Goal: Check status: Check status

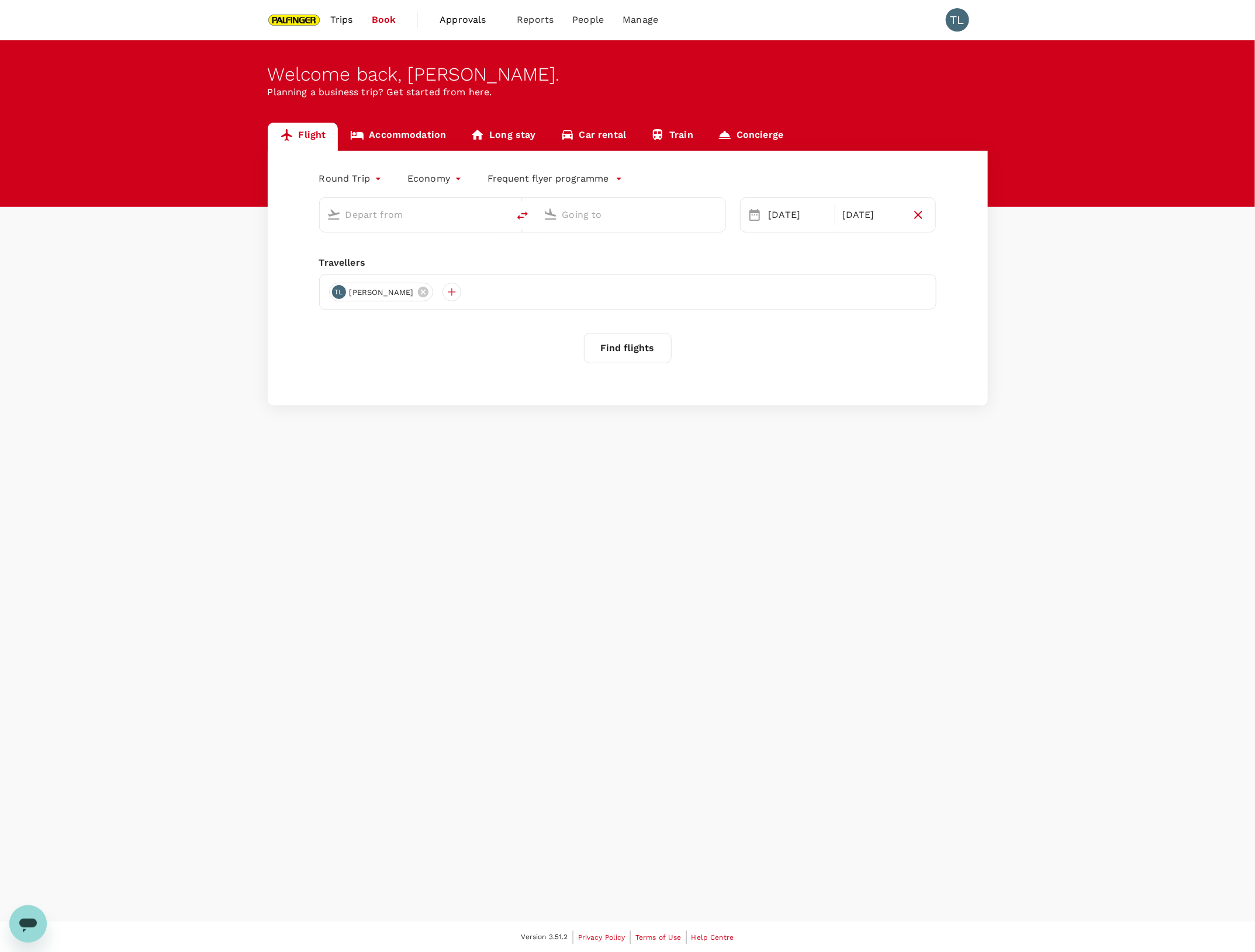
type input "Singapore Changi (SIN)"
type input "Bengaluru Intl (BLR)"
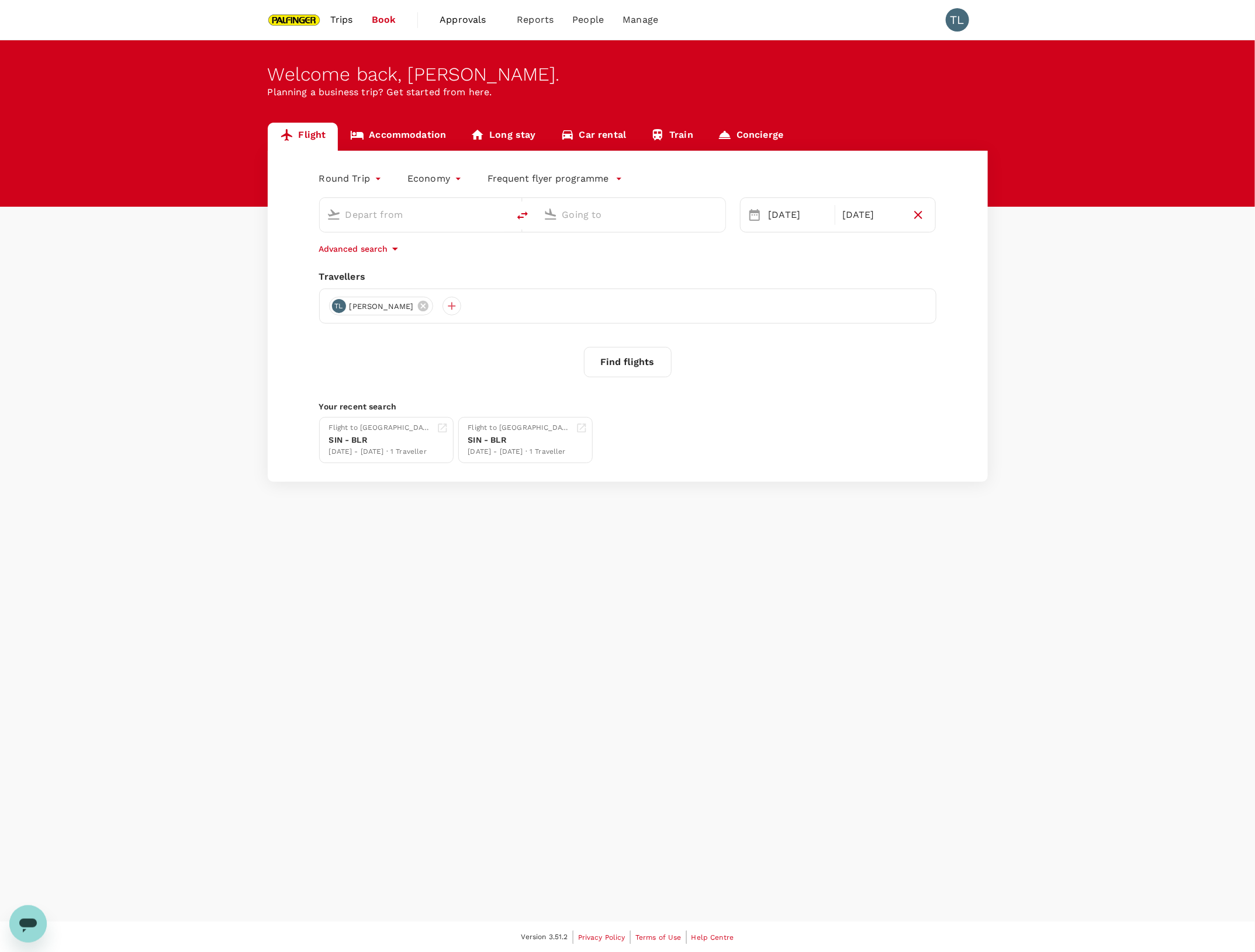
type input "Singapore Changi (SIN)"
type input "Bengaluru Intl (BLR)"
click at [334, 24] on span "Trips" at bounding box center [342, 19] width 23 height 14
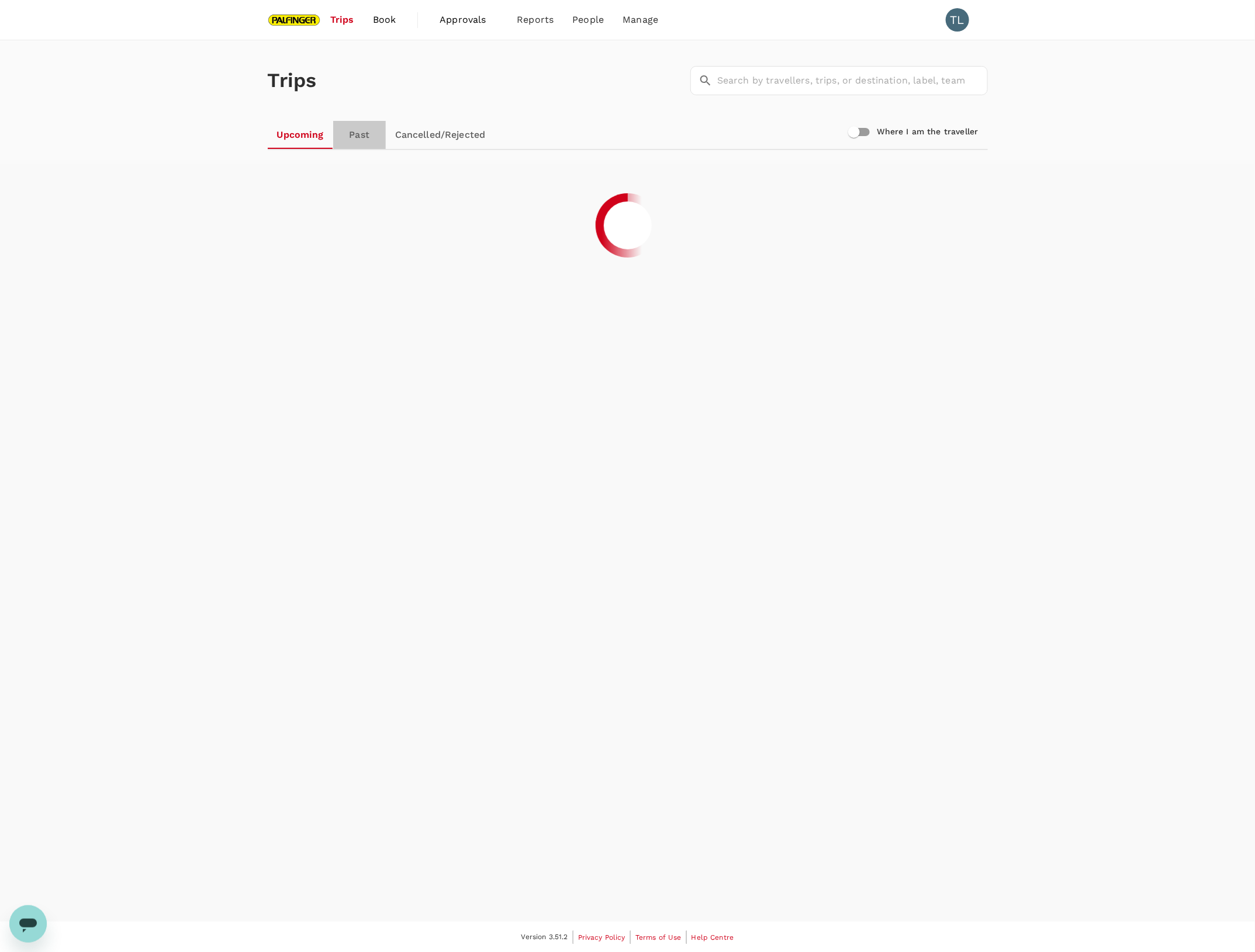
click at [357, 131] on link "Past" at bounding box center [359, 135] width 53 height 28
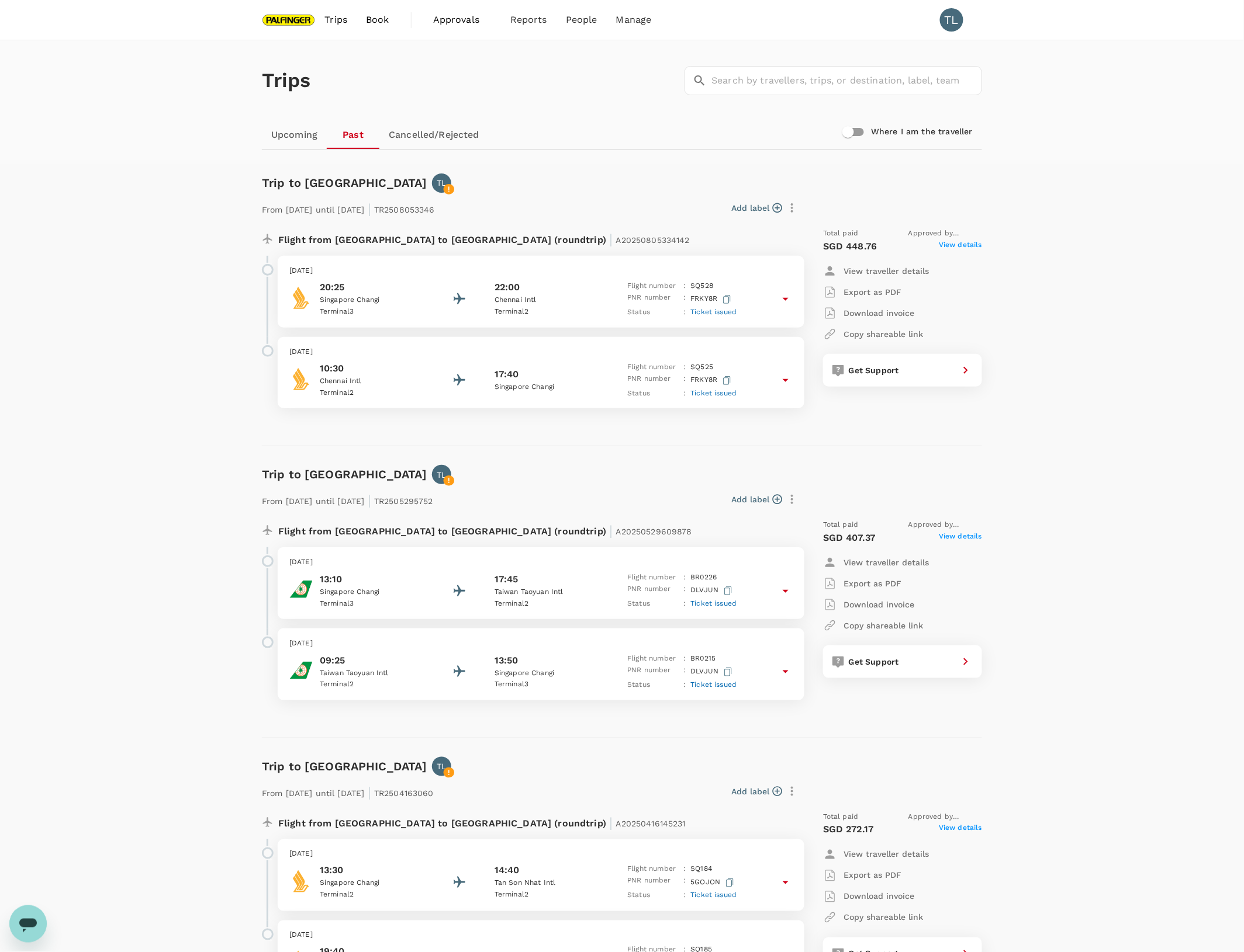
click at [712, 520] on div "Flight from [GEOGRAPHIC_DATA] to [GEOGRAPHIC_DATA] (roundtrip) | A20250529609878" at bounding box center [503, 530] width 448 height 21
click at [732, 605] on span "Ticket issued" at bounding box center [714, 604] width 46 height 8
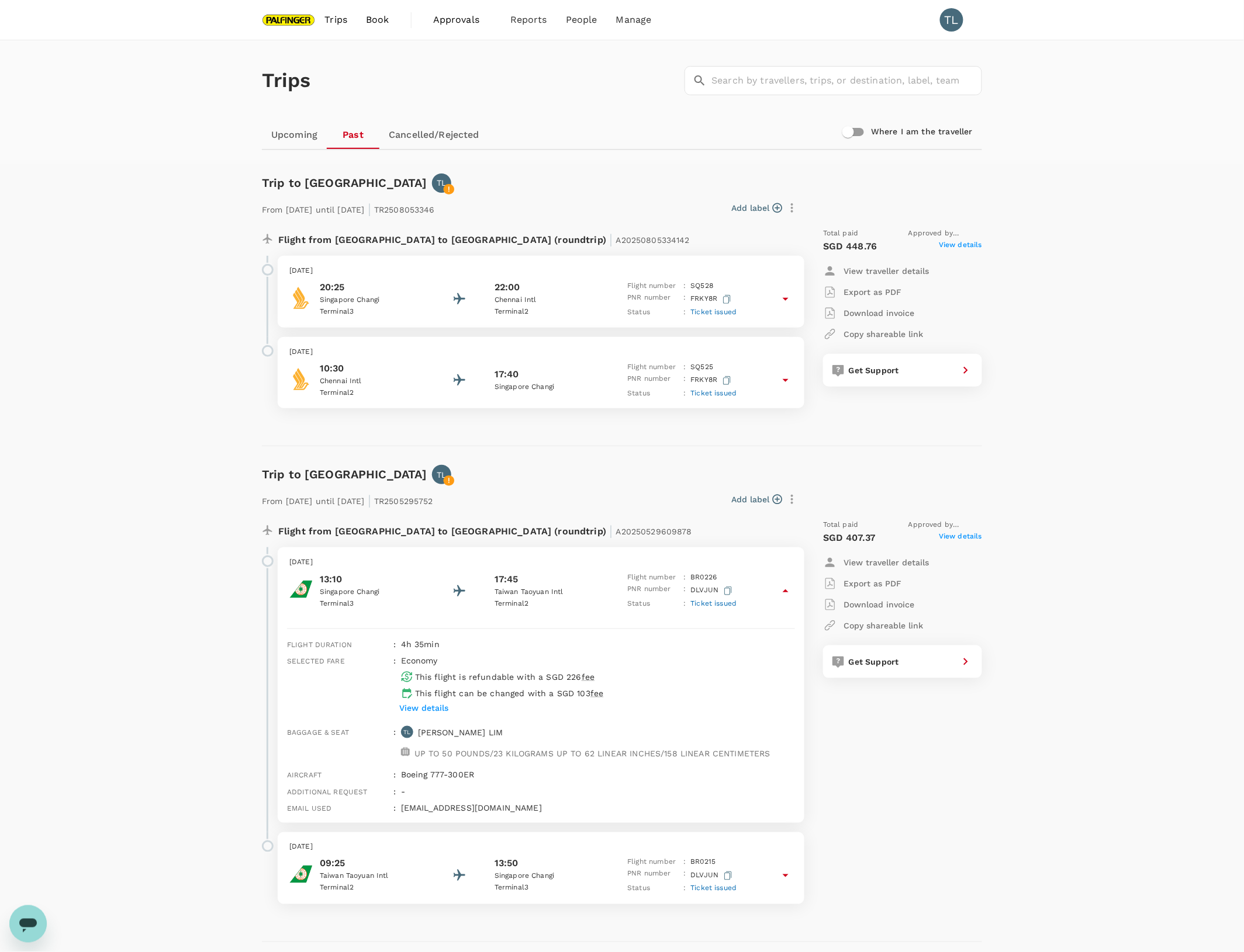
scroll to position [73, 0]
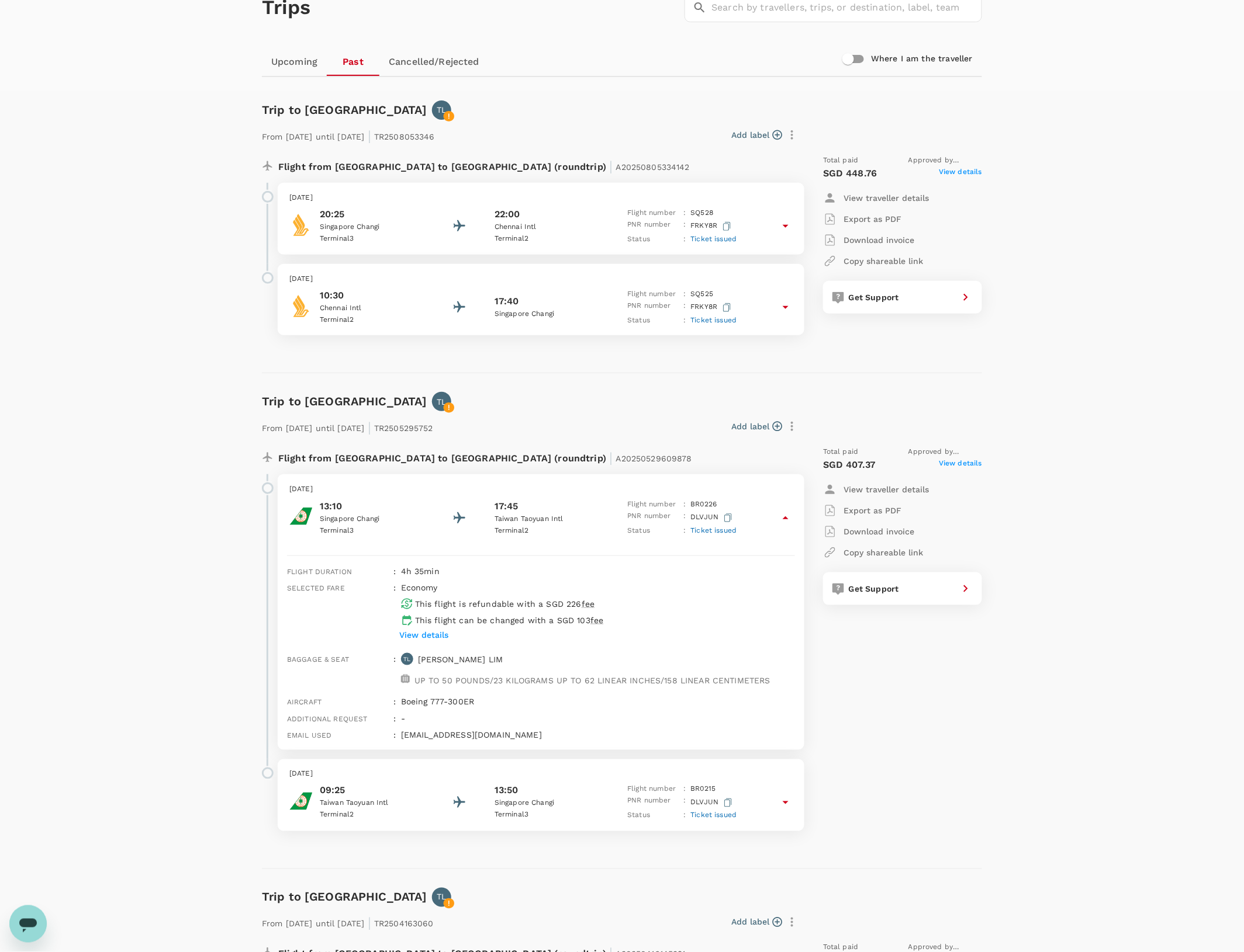
click at [713, 818] on span "Ticket issued" at bounding box center [714, 816] width 46 height 8
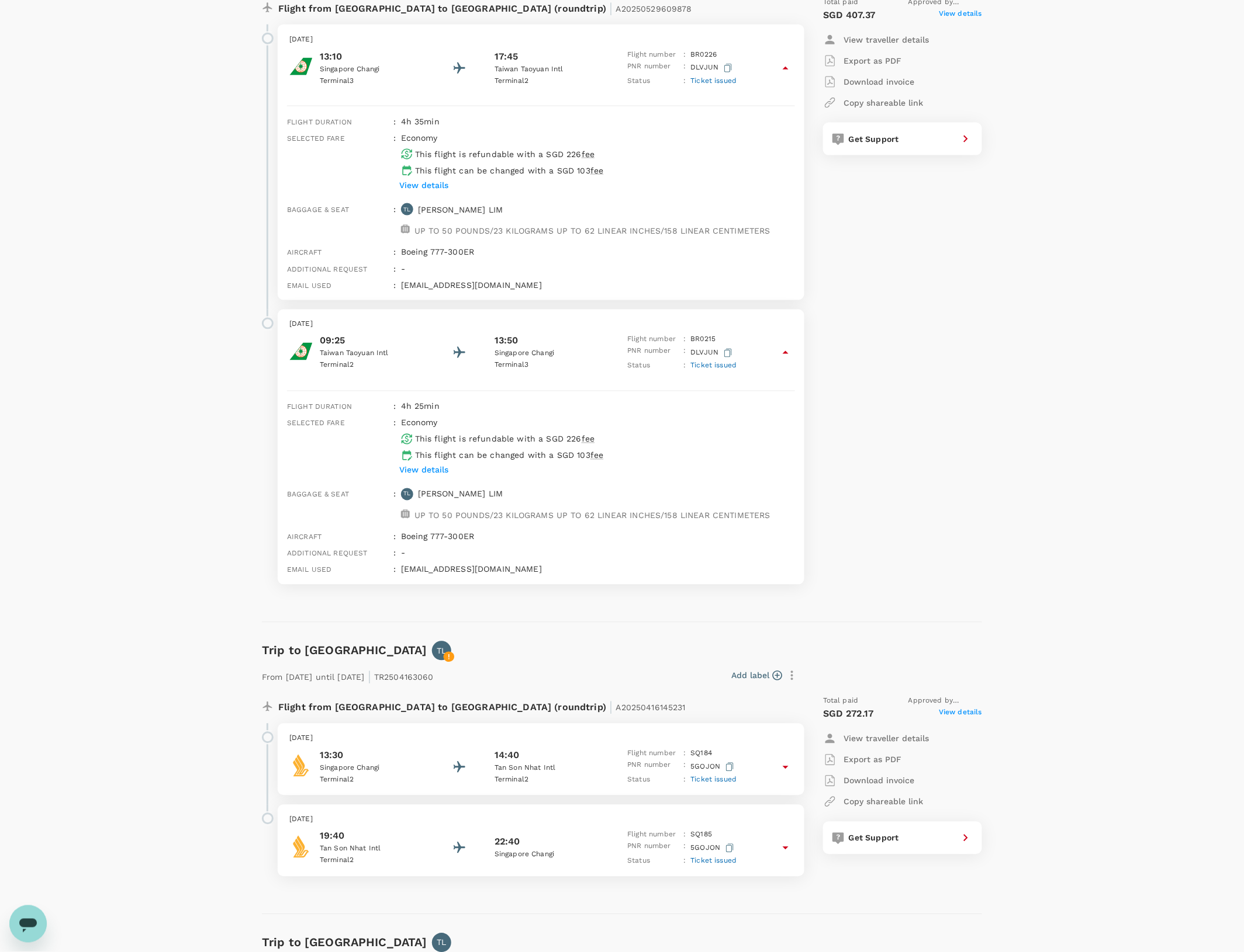
scroll to position [438, 0]
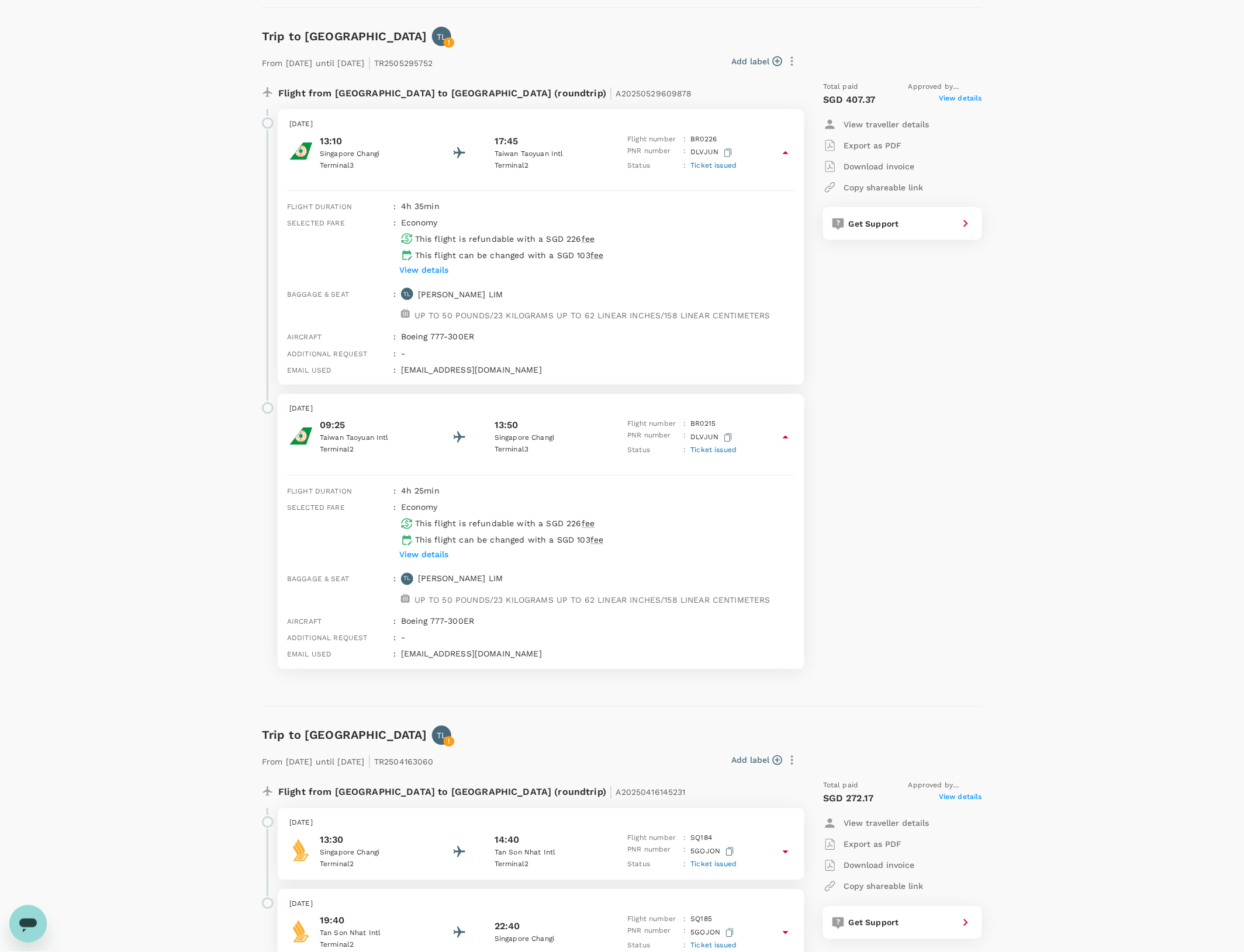
click at [725, 439] on icon "button" at bounding box center [728, 437] width 7 height 9
click at [718, 166] on span "Ticket issued" at bounding box center [714, 166] width 46 height 8
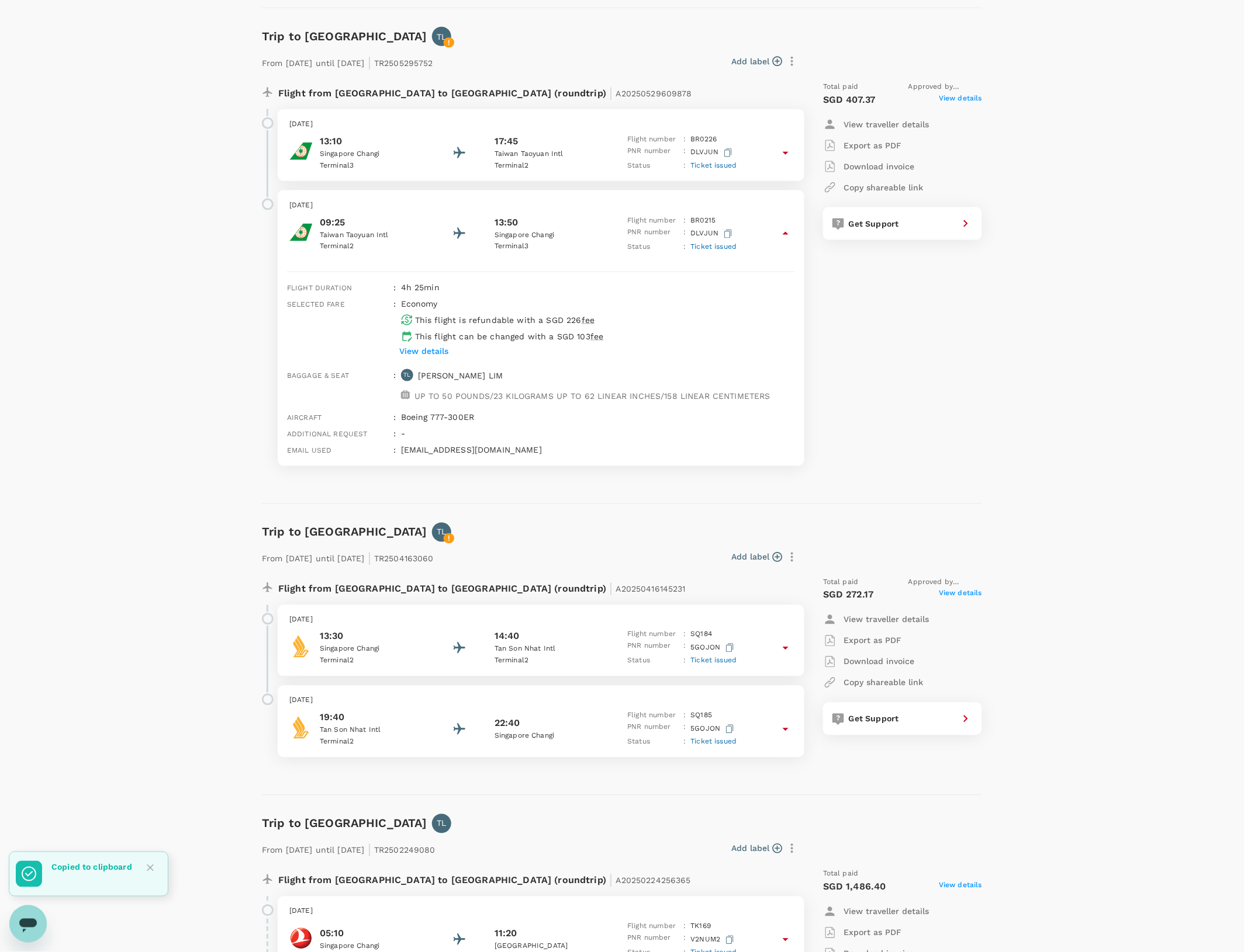
click at [719, 166] on span "Ticket issued" at bounding box center [714, 166] width 46 height 8
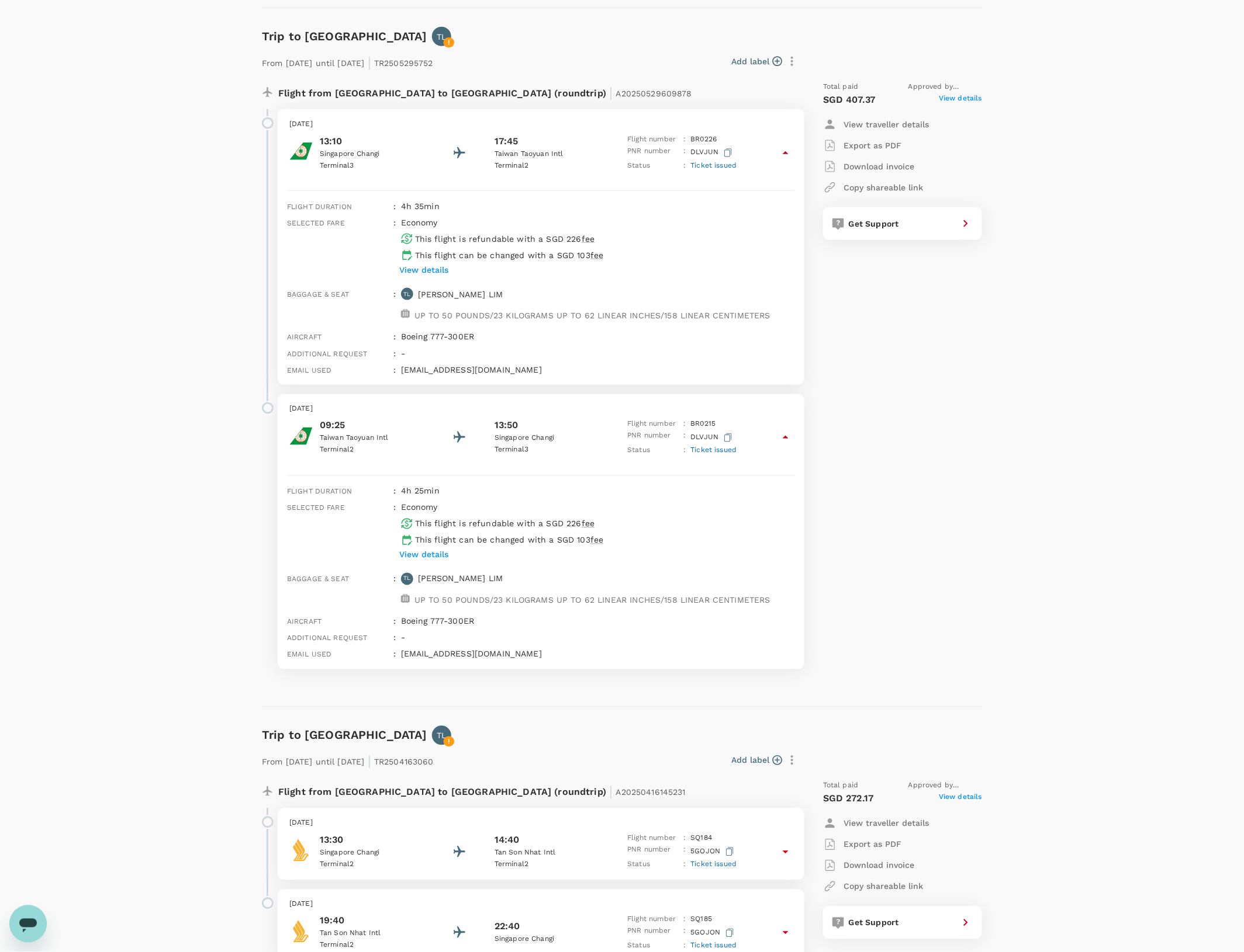
click at [431, 270] on p "View details" at bounding box center [424, 269] width 49 height 11
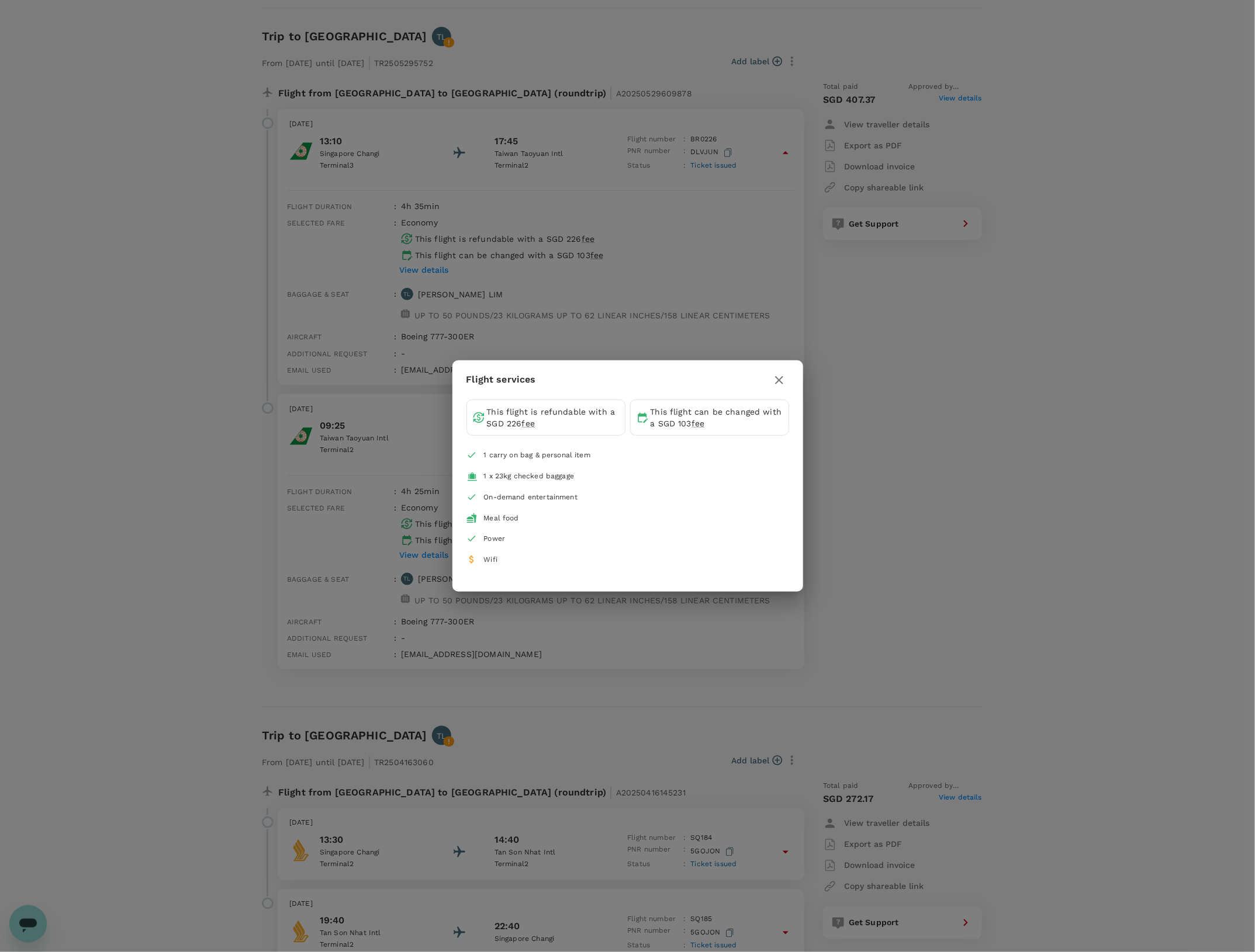
click at [503, 272] on div "Flight services This flight is refundable with a SGD 226 fee This flight can be…" at bounding box center [628, 476] width 1255 height 952
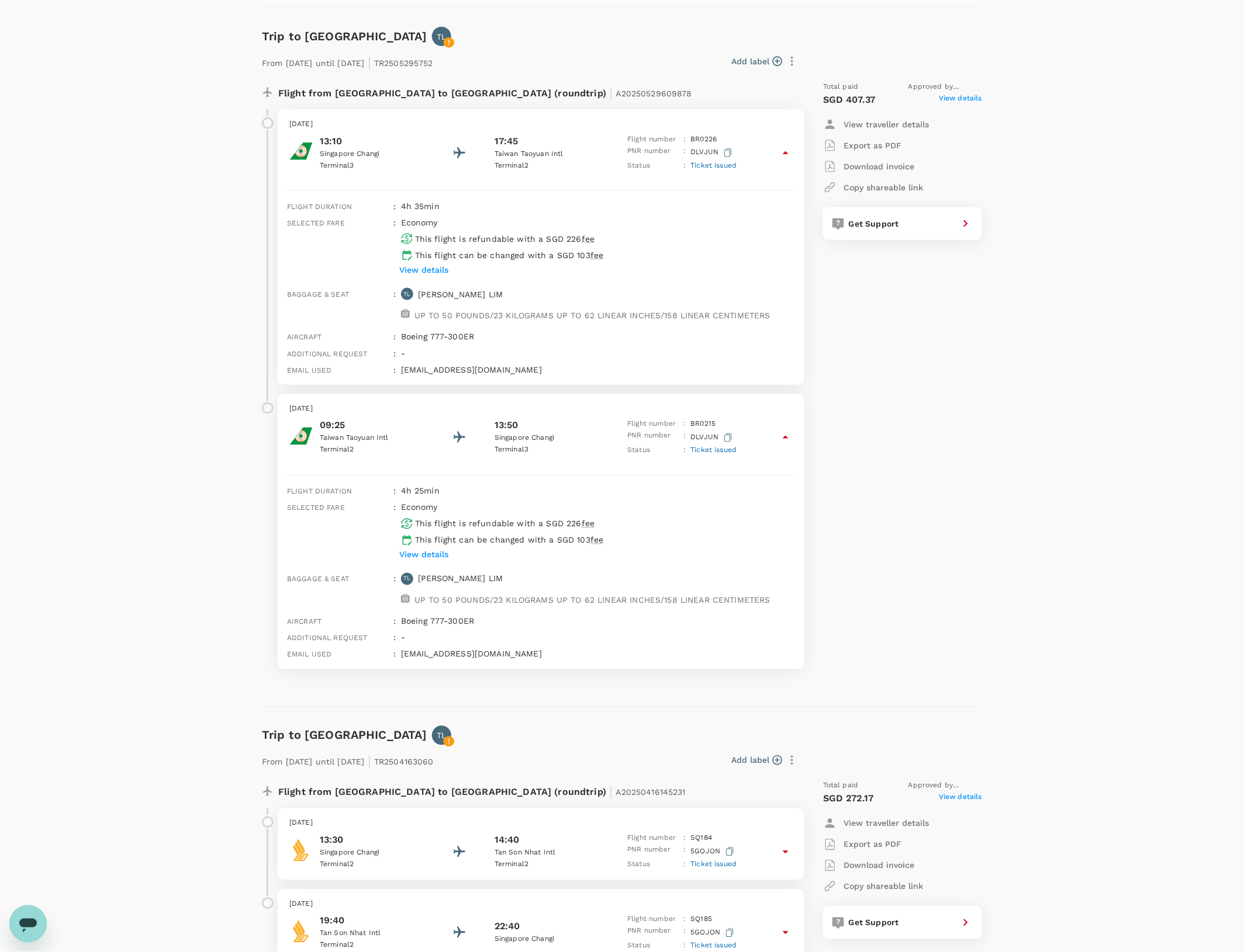
click at [953, 101] on span "View details" at bounding box center [960, 99] width 43 height 14
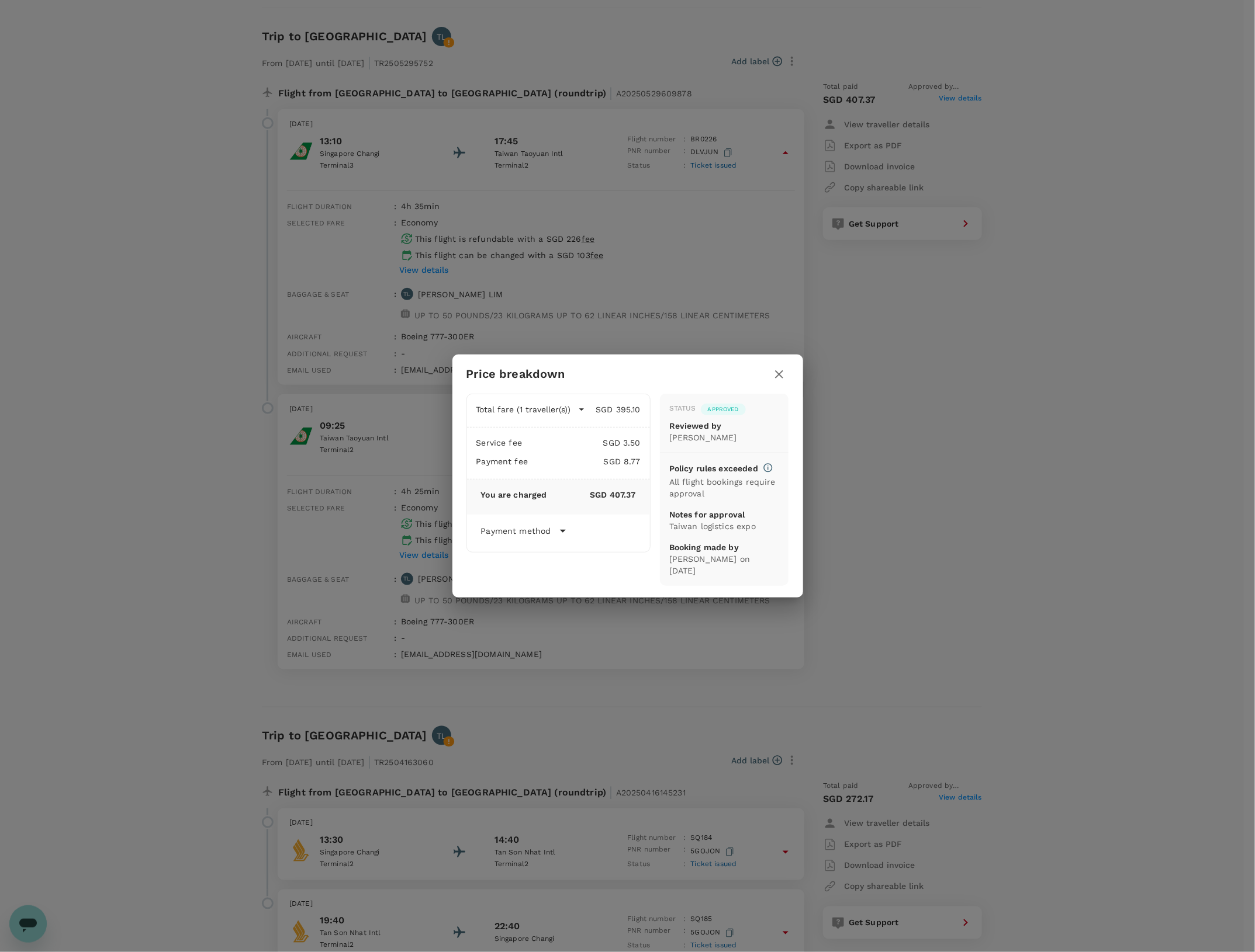
click at [998, 148] on div "Price breakdown Total fare (1 traveller(s)) SGD 395.10 Air fare SGD 395.10 Bagg…" at bounding box center [628, 476] width 1255 height 952
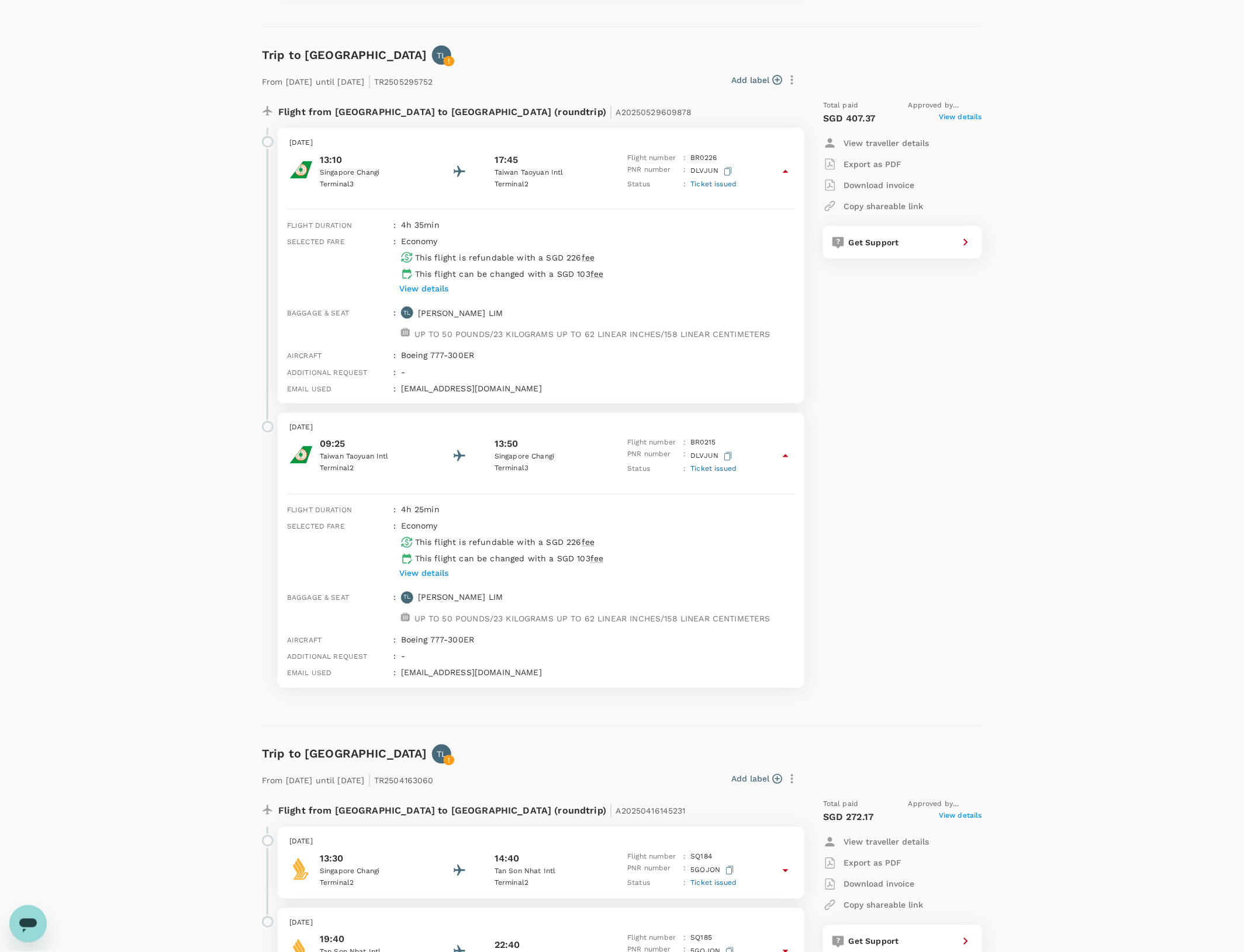
scroll to position [511, 0]
